Goal: Task Accomplishment & Management: Manage account settings

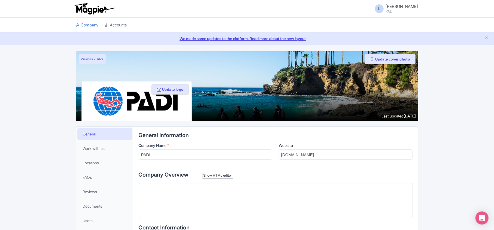
click at [116, 22] on link "Accounts" at bounding box center [116, 25] width 22 height 15
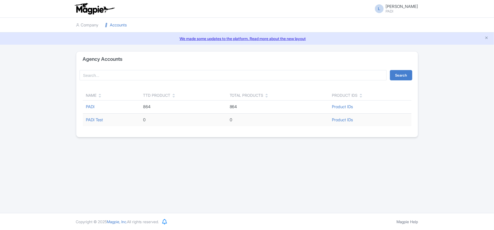
click at [90, 107] on link "PADI" at bounding box center [90, 106] width 9 height 5
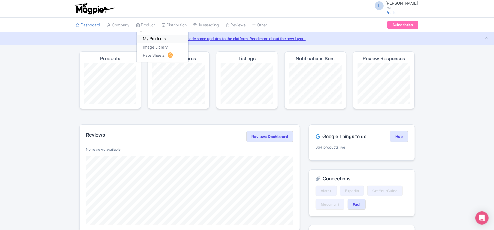
click at [148, 40] on link "My Products" at bounding box center [163, 39] width 52 height 8
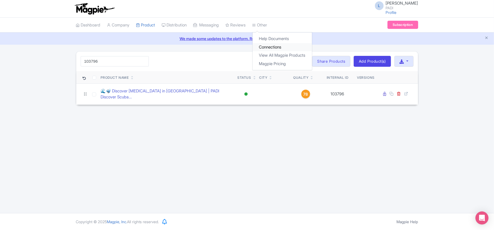
type input "103796"
click at [277, 45] on link "Connections" at bounding box center [282, 47] width 59 height 8
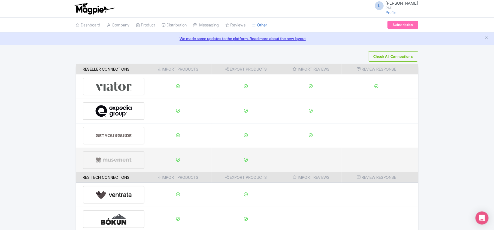
scroll to position [86, 0]
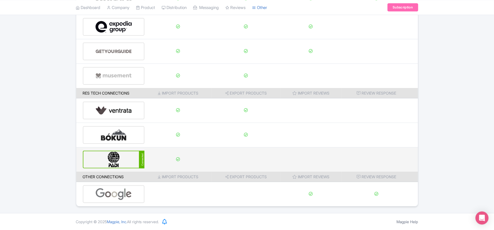
click at [116, 154] on img at bounding box center [113, 159] width 37 height 17
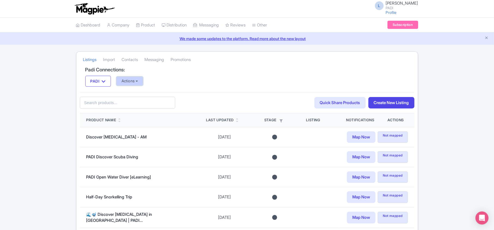
click at [132, 79] on button "Actions" at bounding box center [129, 81] width 27 height 9
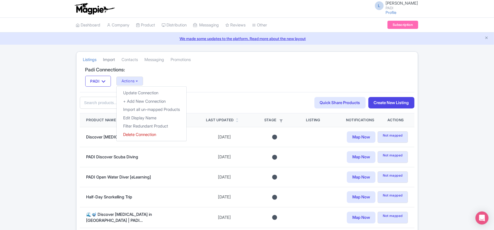
click at [109, 59] on link "Import" at bounding box center [109, 59] width 12 height 15
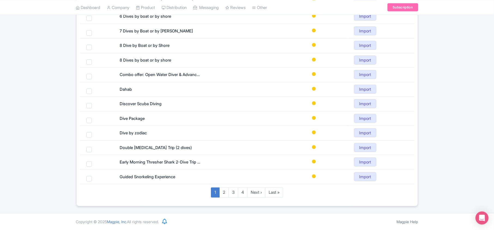
scroll to position [236, 0]
click at [271, 193] on link "Last »" at bounding box center [274, 192] width 18 height 10
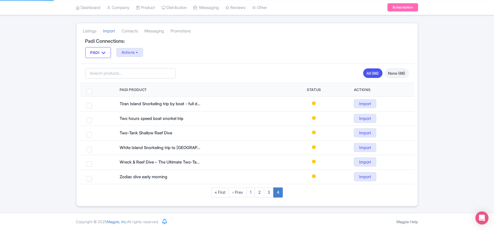
scroll to position [31, 0]
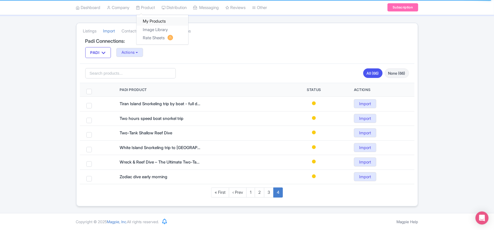
click at [156, 20] on link "My Products" at bounding box center [163, 21] width 52 height 8
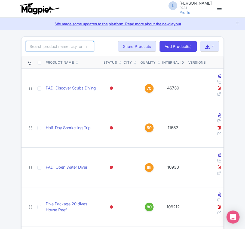
click at [61, 49] on input "search" at bounding box center [60, 46] width 68 height 10
paste input "11984"
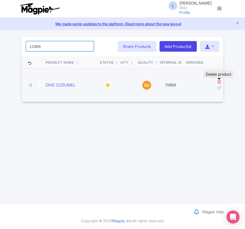
type input "11984"
click at [220, 82] on icon at bounding box center [219, 82] width 4 height 4
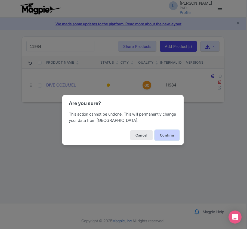
click at [171, 134] on button "Confirm" at bounding box center [167, 135] width 25 height 10
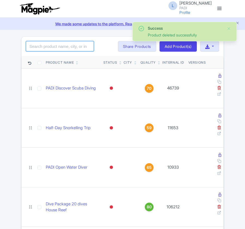
click at [45, 46] on input "search" at bounding box center [60, 46] width 68 height 10
paste input "11985"
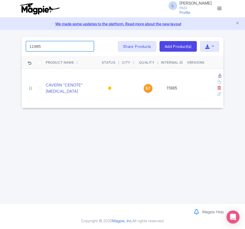
type input "11985"
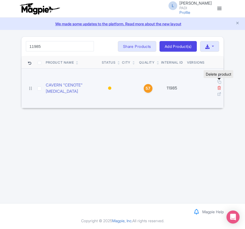
click at [218, 86] on icon at bounding box center [219, 88] width 4 height 4
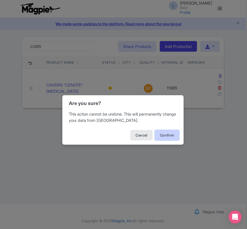
click at [160, 133] on button "Confirm" at bounding box center [167, 135] width 25 height 10
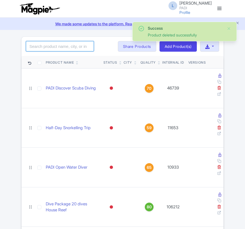
click at [50, 45] on input "search" at bounding box center [60, 46] width 68 height 10
paste input "11986"
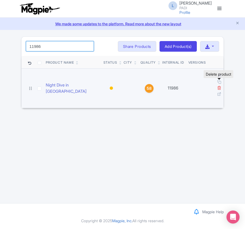
type input "11986"
click at [220, 86] on icon at bounding box center [219, 88] width 4 height 4
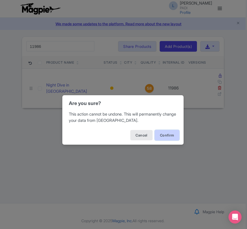
click at [161, 134] on button "Confirm" at bounding box center [167, 135] width 25 height 10
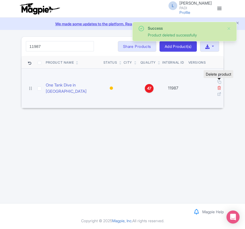
type input "11987"
click at [219, 86] on icon at bounding box center [219, 88] width 4 height 4
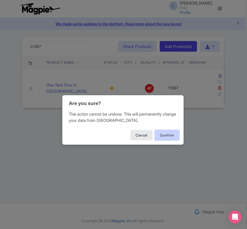
click at [170, 136] on button "Confirm" at bounding box center [167, 135] width 25 height 10
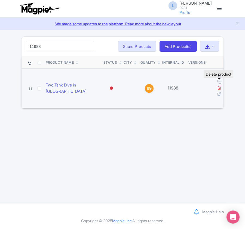
type input "11988"
click at [218, 86] on icon at bounding box center [219, 88] width 4 height 4
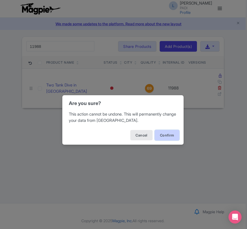
click at [165, 135] on button "Confirm" at bounding box center [167, 135] width 25 height 10
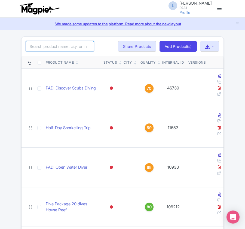
click at [59, 48] on input "search" at bounding box center [60, 46] width 68 height 10
paste input "Mexico Cancun 6112 609 Scuba Cancun SCUBA instructor https://travel.padi.com/di…"
type input "Mexico Cancun 6112 609 Scuba Cancun SCUBA instructor https://travel.padi.com/di…"
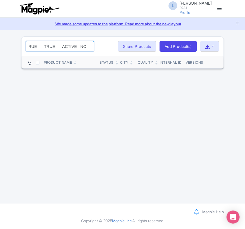
drag, startPoint x: 27, startPoint y: 46, endPoint x: 247, endPoint y: 44, distance: 220.7
click at [245, 44] on html "L Luca Novelli PADI Profile Users Settings Sign out Dashboard Company Product M…" at bounding box center [122, 114] width 245 height 229
click at [88, 46] on input "Mexico Cancun 6112 609 Scuba Cancun SCUBA instructor https://travel.padi.com/di…" at bounding box center [60, 46] width 68 height 10
paste input "12095"
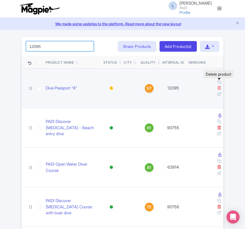
type input "12095"
click at [219, 86] on icon at bounding box center [219, 88] width 4 height 4
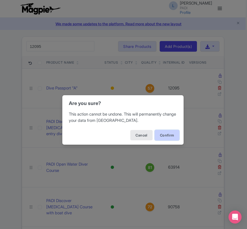
click at [175, 135] on button "Confirm" at bounding box center [167, 135] width 25 height 10
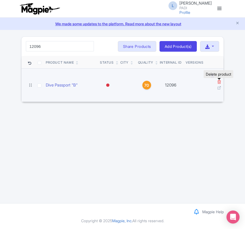
type input "12096"
click at [220, 81] on icon at bounding box center [219, 82] width 4 height 4
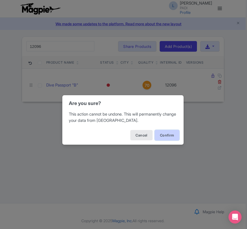
click at [171, 135] on button "Confirm" at bounding box center [167, 135] width 25 height 10
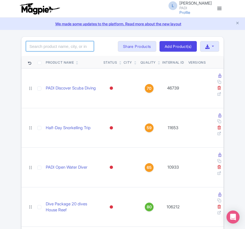
click at [41, 50] on input "search" at bounding box center [60, 46] width 68 height 10
paste input "14330"
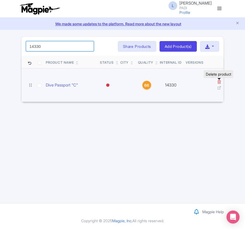
type input "14330"
click at [217, 81] on icon at bounding box center [219, 82] width 4 height 4
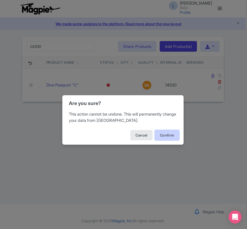
click at [169, 136] on button "Confirm" at bounding box center [167, 135] width 25 height 10
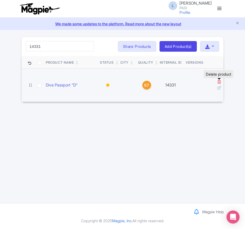
click at [218, 83] on icon at bounding box center [219, 82] width 4 height 4
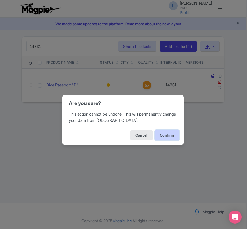
click at [166, 137] on button "Confirm" at bounding box center [167, 135] width 25 height 10
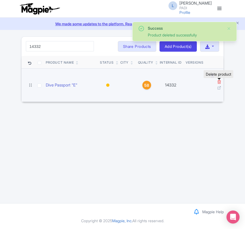
type input "14332"
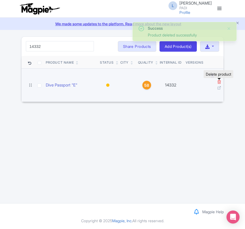
click at [218, 83] on icon at bounding box center [219, 82] width 4 height 4
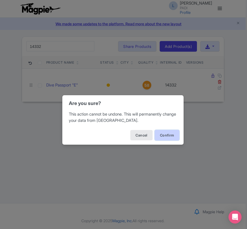
click at [170, 134] on button "Confirm" at bounding box center [167, 135] width 25 height 10
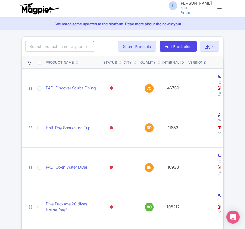
click at [39, 50] on input "search" at bounding box center [60, 46] width 68 height 10
type input "109140"
drag, startPoint x: 52, startPoint y: 46, endPoint x: 13, endPoint y: 45, distance: 39.8
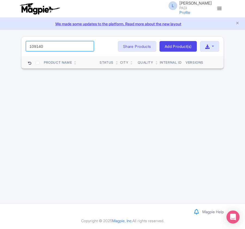
click at [88, 46] on input "109140" at bounding box center [60, 46] width 68 height 10
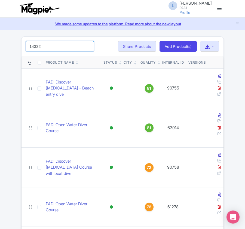
click button "Search" at bounding box center [0, 0] width 0 height 0
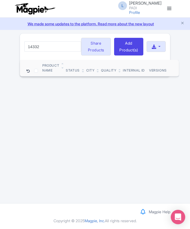
click at [176, 215] on icon "Open Intercom Messenger" at bounding box center [177, 217] width 6 height 7
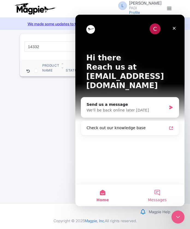
click at [152, 197] on button "Messages" at bounding box center [157, 196] width 54 height 22
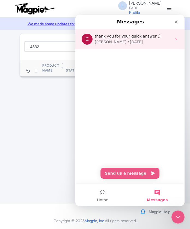
click at [130, 37] on span "thank you for your quick answer :)" at bounding box center [128, 36] width 66 height 4
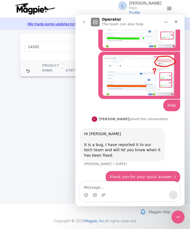
scroll to position [193, 0]
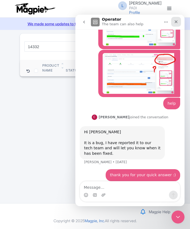
click at [175, 22] on icon "Close" at bounding box center [175, 21] width 3 height 3
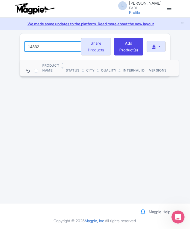
drag, startPoint x: 58, startPoint y: 51, endPoint x: 0, endPoint y: 43, distance: 58.7
click at [0, 43] on div "Success Product deleted successfully 14332 Search Bulk Actions Delete Add to Co…" at bounding box center [95, 55] width 190 height 44
paste input "search"
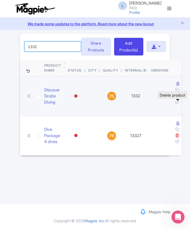
type input "1332"
click at [177, 98] on icon at bounding box center [177, 96] width 4 height 4
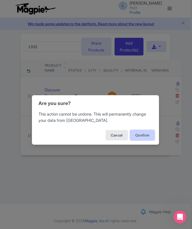
click at [148, 135] on button "Confirm" at bounding box center [142, 135] width 25 height 10
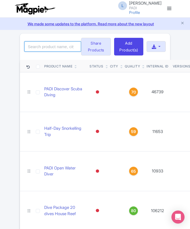
click at [41, 51] on input "search" at bounding box center [52, 46] width 57 height 10
paste input "91705"
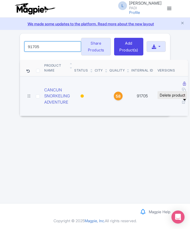
type input "91705"
click at [183, 98] on icon at bounding box center [183, 96] width 4 height 4
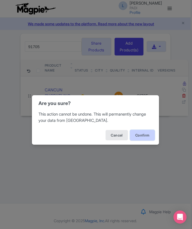
click at [140, 135] on button "Confirm" at bounding box center [142, 135] width 25 height 10
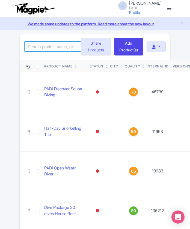
click at [55, 49] on input "search" at bounding box center [52, 46] width 57 height 10
paste input "94904"
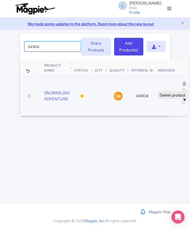
type input "94904"
click at [185, 98] on icon at bounding box center [183, 96] width 4 height 4
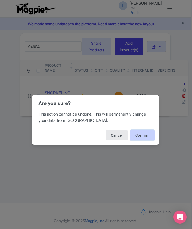
click at [142, 137] on button "Confirm" at bounding box center [142, 135] width 25 height 10
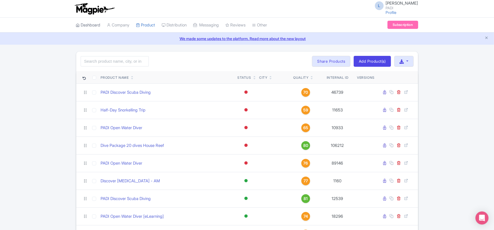
click at [92, 24] on link "Dashboard" at bounding box center [88, 25] width 25 height 15
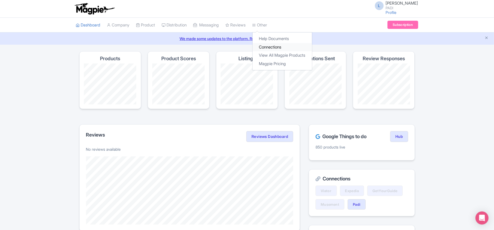
click at [245, 47] on link "Connections" at bounding box center [282, 47] width 59 height 8
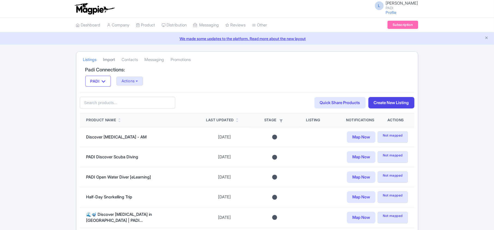
click at [112, 58] on link "Import" at bounding box center [109, 59] width 12 height 15
